Goal: Transaction & Acquisition: Download file/media

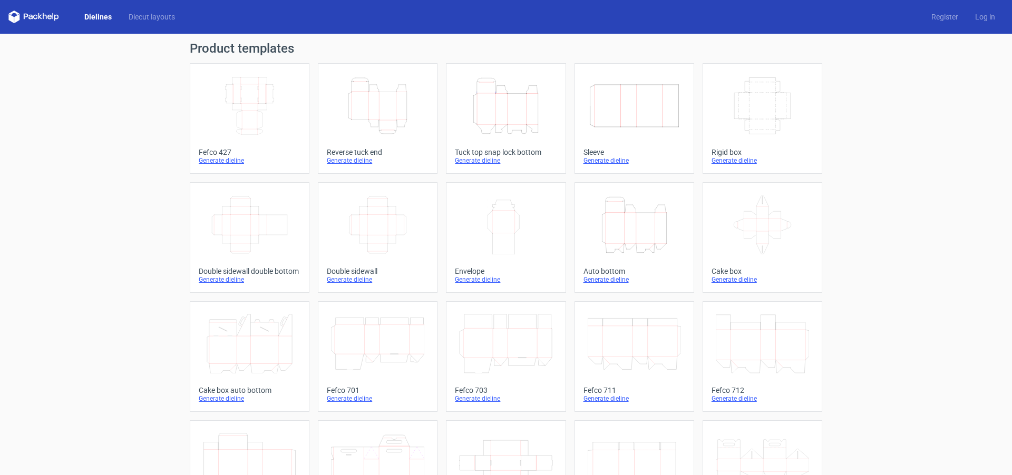
click at [474, 162] on div "Generate dieline" at bounding box center [506, 161] width 102 height 8
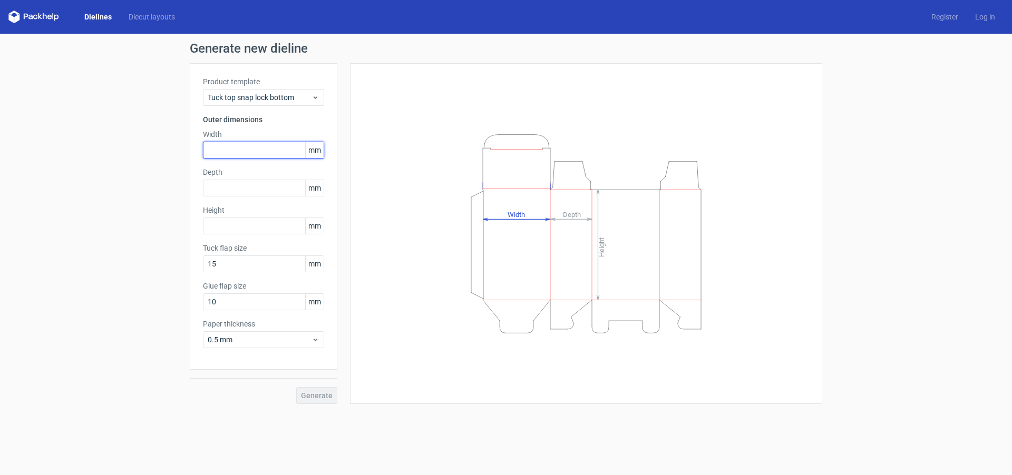
click at [226, 145] on input "text" at bounding box center [263, 150] width 121 height 17
type input "200"
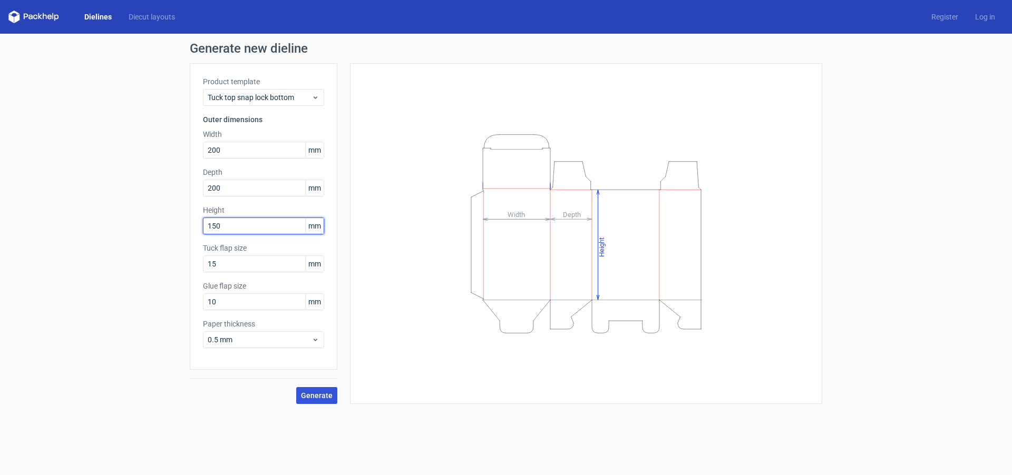
type input "150"
click at [320, 388] on button "Generate" at bounding box center [316, 395] width 41 height 17
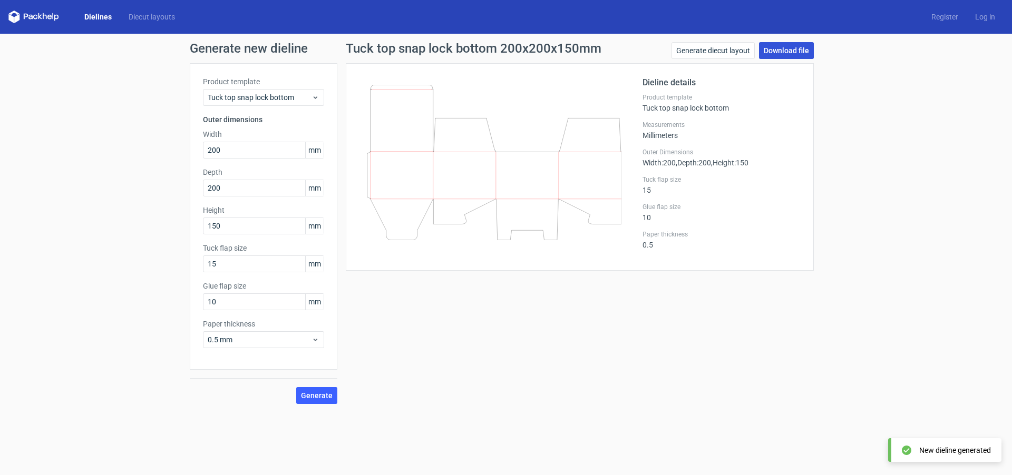
click at [770, 51] on link "Download file" at bounding box center [786, 50] width 55 height 17
